Goal: Information Seeking & Learning: Understand process/instructions

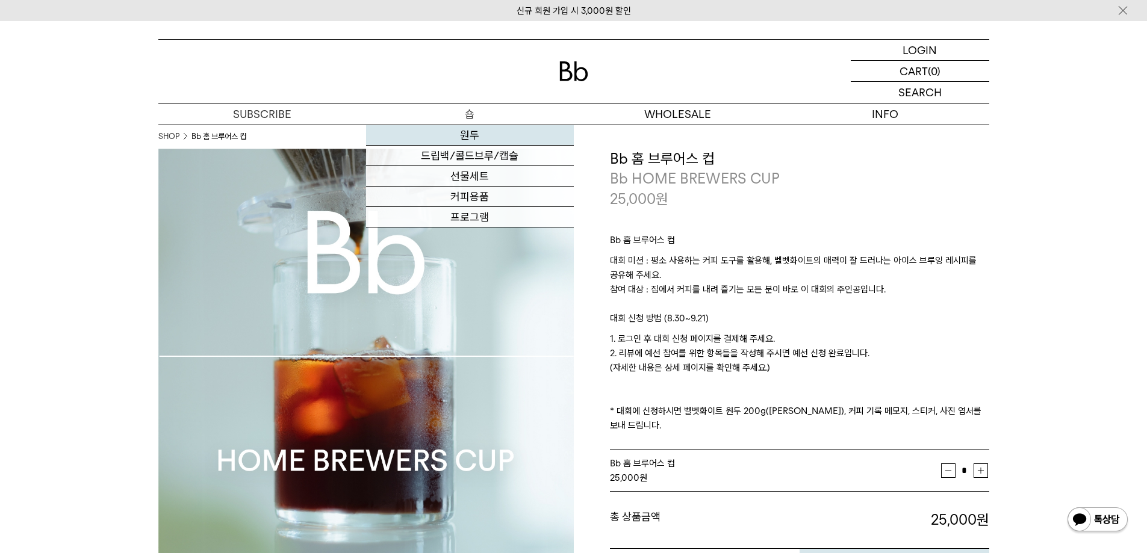
click at [471, 142] on link "원두" at bounding box center [470, 135] width 208 height 20
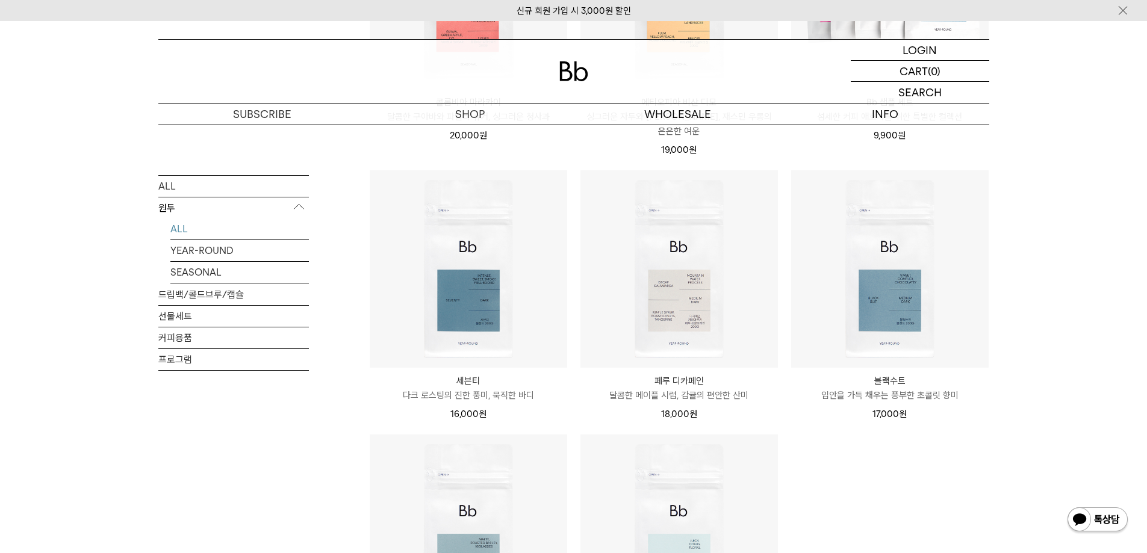
scroll to position [954, 0]
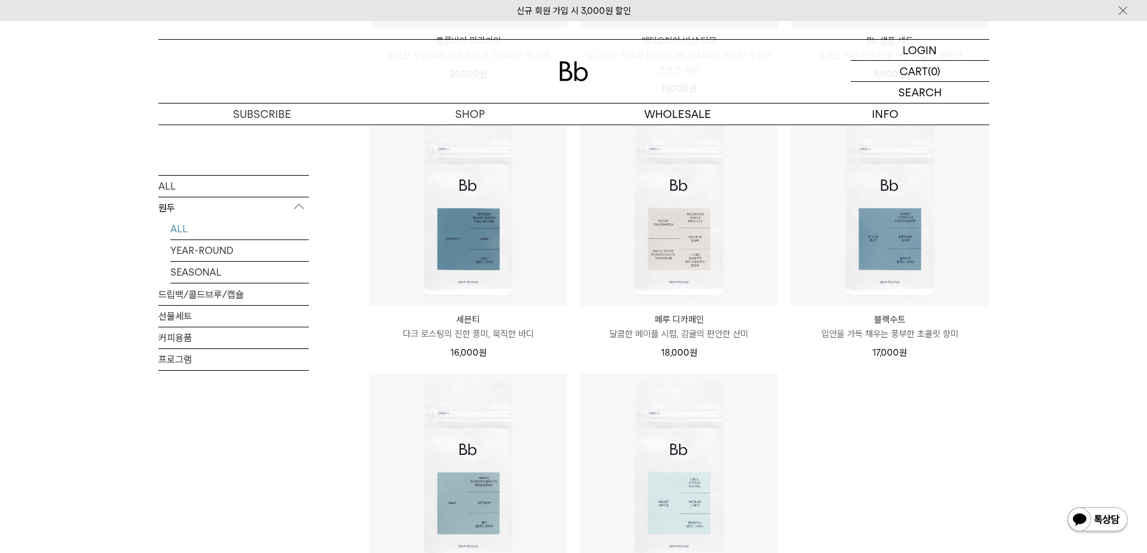
click at [0, 0] on img at bounding box center [0, 0] width 0 height 0
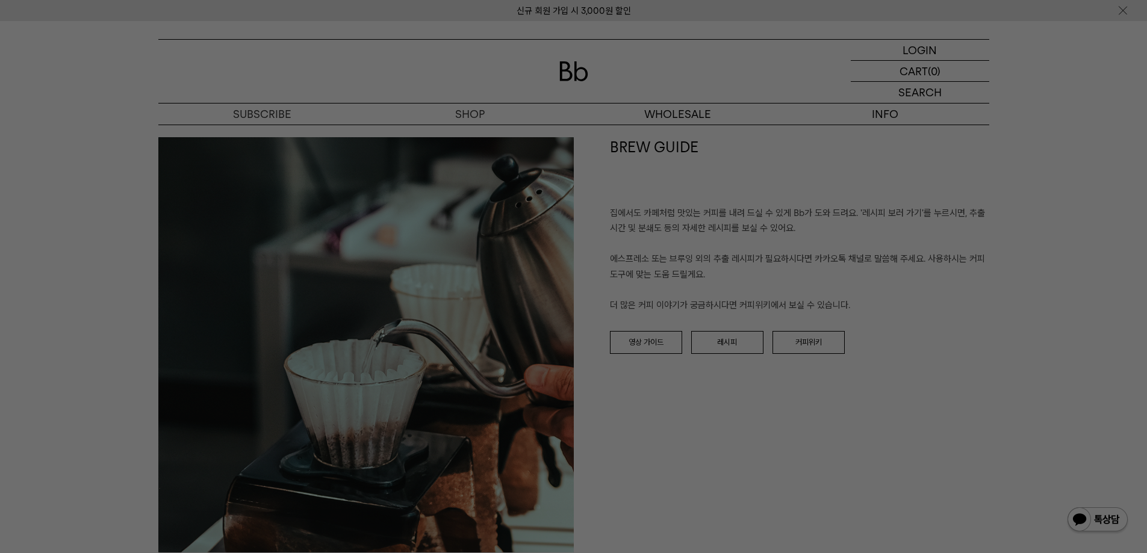
scroll to position [1423, 0]
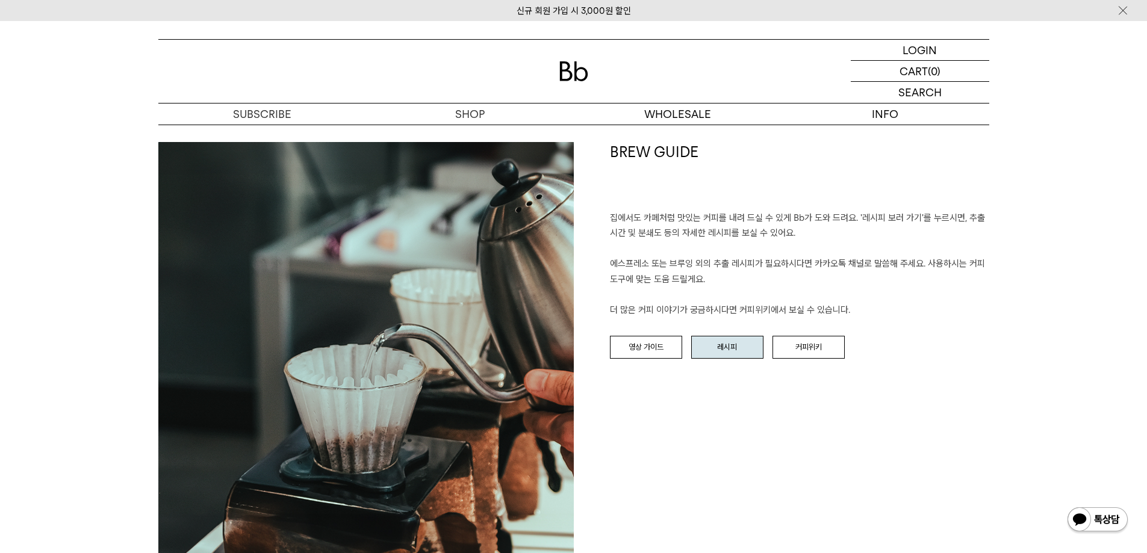
click at [739, 336] on link "레시피" at bounding box center [727, 347] width 72 height 23
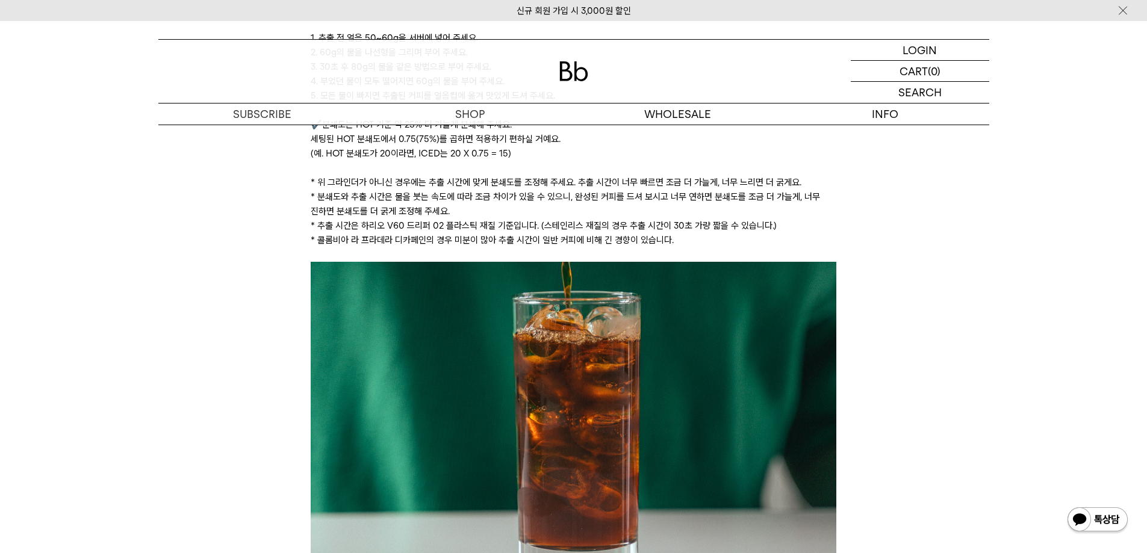
scroll to position [1663, 0]
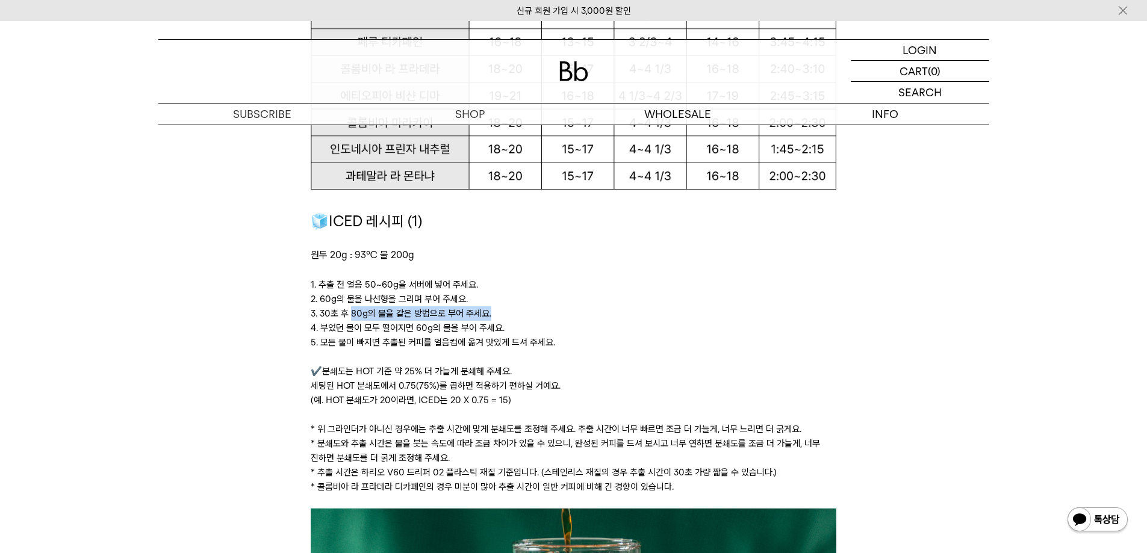
drag, startPoint x: 349, startPoint y: 313, endPoint x: 497, endPoint y: 317, distance: 148.2
click at [497, 317] on p "3. 30초 후 80g의 물을 같은 방법으로 부어 주세요." at bounding box center [574, 314] width 526 height 14
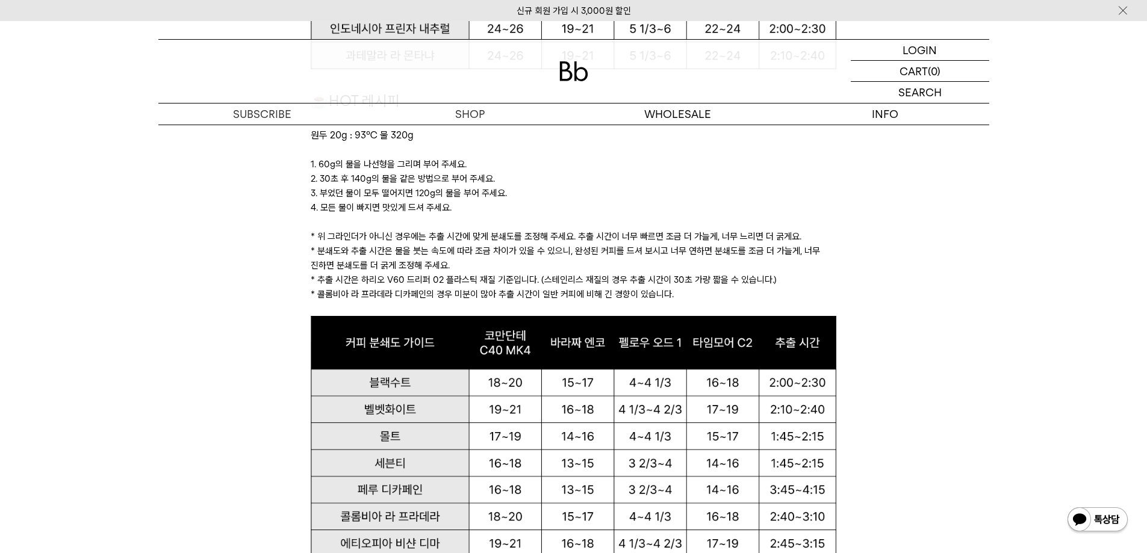
scroll to position [1273, 0]
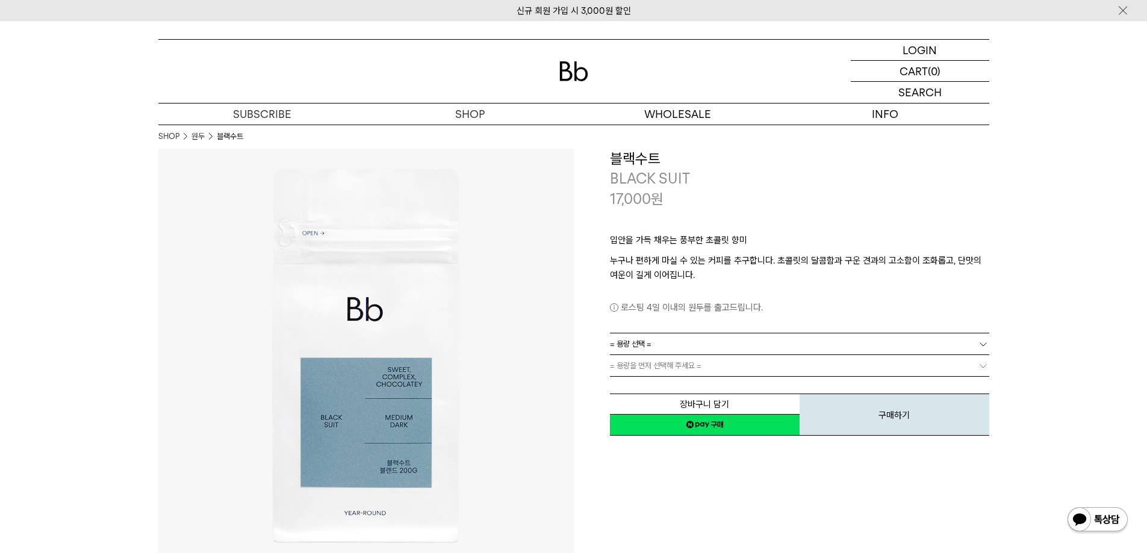
click at [573, 65] on img at bounding box center [573, 71] width 29 height 20
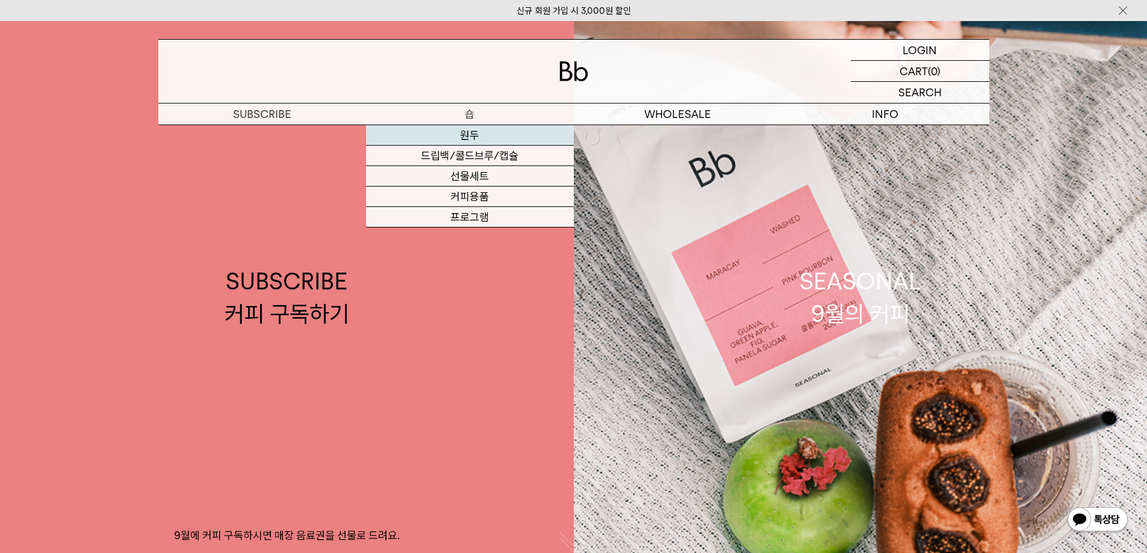
click at [479, 132] on link "원두" at bounding box center [470, 135] width 208 height 20
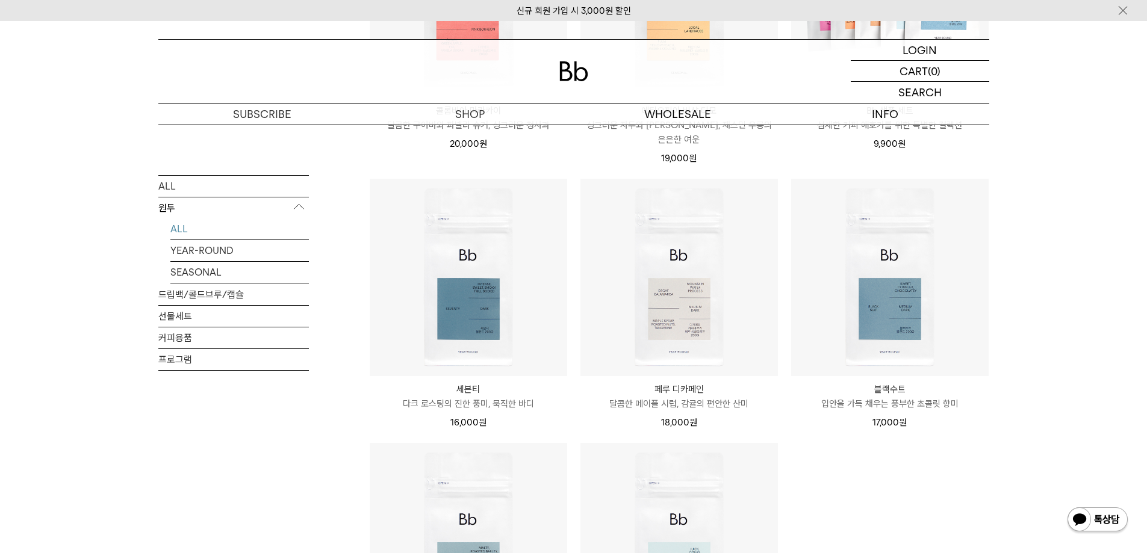
scroll to position [976, 0]
